Goal: Find contact information: Obtain details needed to contact an individual or organization

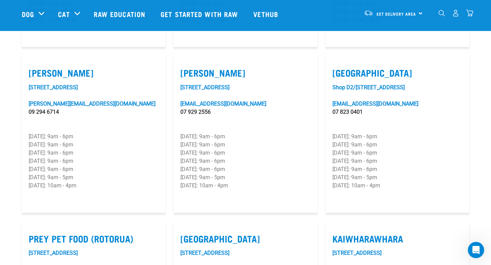
scroll to position [434, 0]
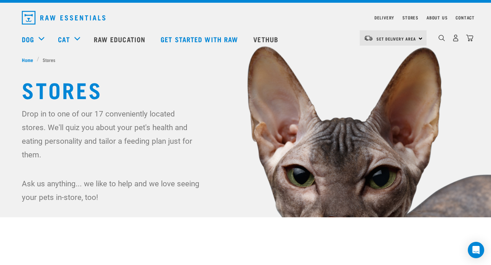
scroll to position [15, 0]
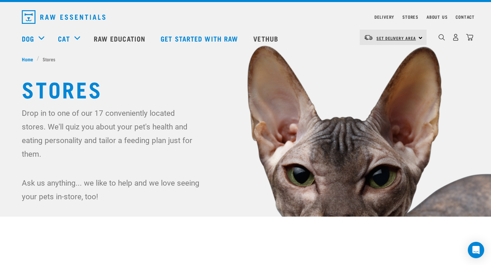
click at [382, 37] on span "Set Delivery Area" at bounding box center [396, 38] width 40 height 2
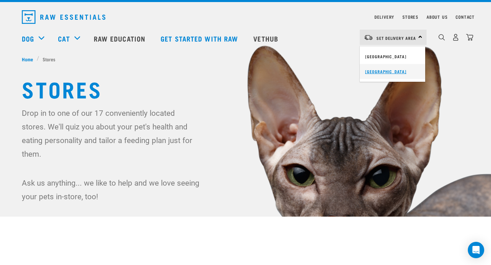
click at [369, 72] on link "[GEOGRAPHIC_DATA]" at bounding box center [392, 71] width 65 height 15
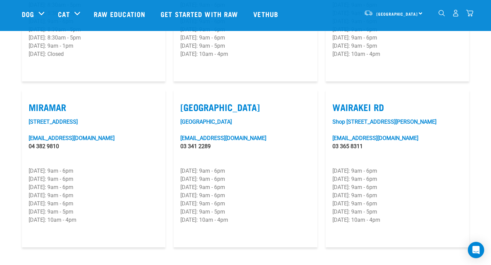
scroll to position [984, 0]
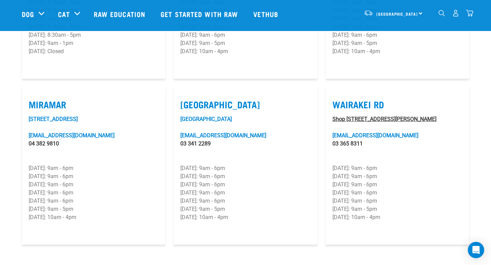
click at [350, 116] on link "Shop [STREET_ADDRESS][PERSON_NAME]" at bounding box center [384, 119] width 104 height 6
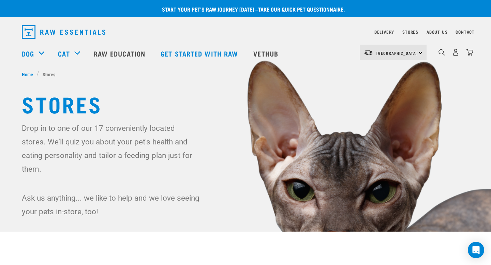
scroll to position [1033, 0]
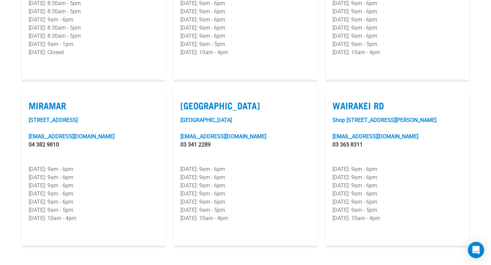
click at [235, 133] on link "[EMAIL_ADDRESS][DOMAIN_NAME]" at bounding box center [223, 136] width 86 height 6
click at [224, 117] on link "[GEOGRAPHIC_DATA]" at bounding box center [205, 120] width 51 height 6
